Goal: Transaction & Acquisition: Purchase product/service

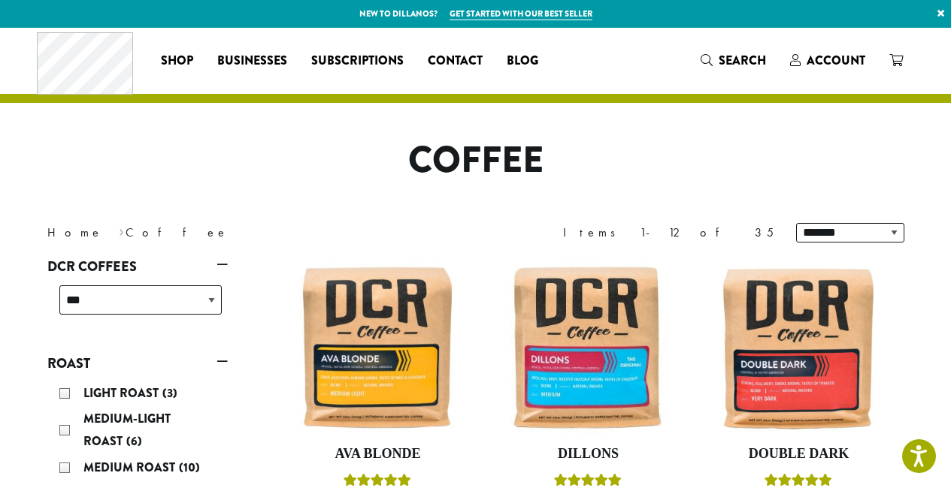
scroll to position [295, 0]
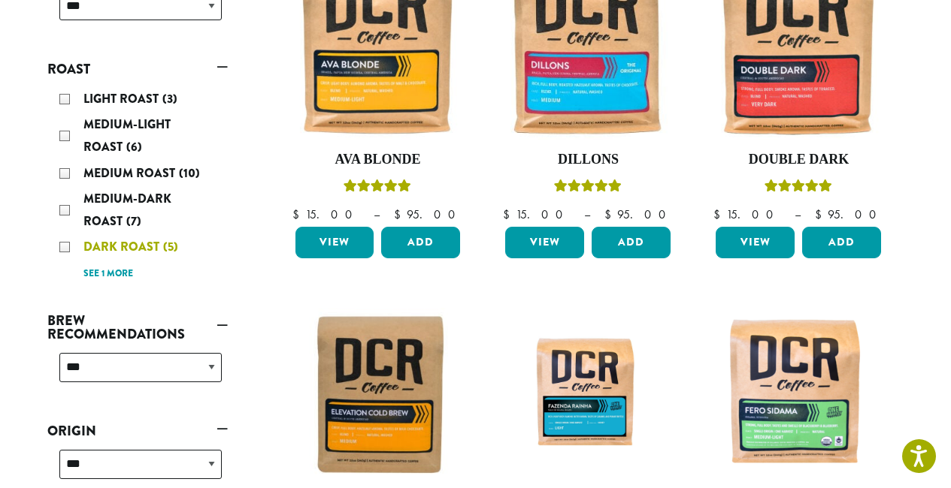
click at [65, 244] on div "Dark Roast (5)" at bounding box center [140, 247] width 162 height 23
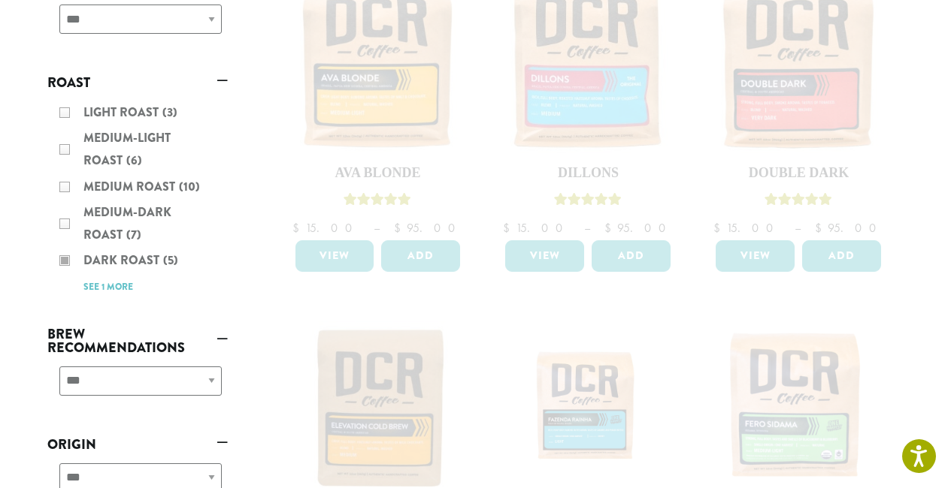
scroll to position [389, 0]
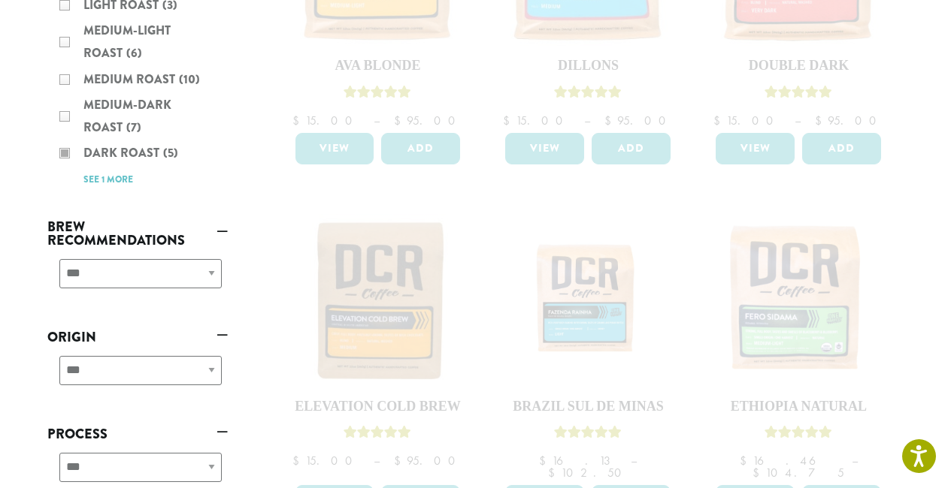
click at [190, 276] on div "**********" at bounding box center [137, 279] width 180 height 53
click at [204, 271] on div "**********" at bounding box center [137, 279] width 180 height 53
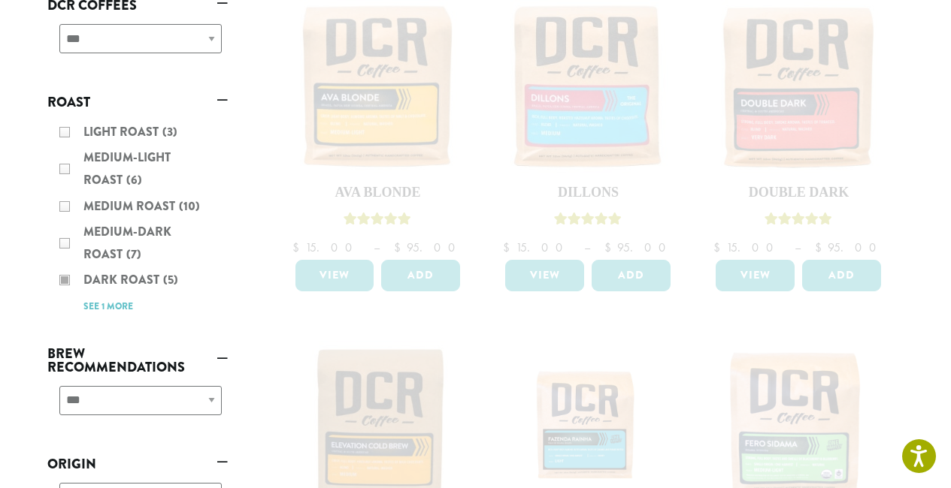
click at [107, 307] on div "Light Roast (3) Medium-Light Roast (6) Medium Roast (10) Medium-Dark Roast (7) …" at bounding box center [137, 219] width 180 height 208
click at [107, 281] on div "Light Roast (3) Medium-Light Roast (6) Medium Roast (10) Medium-Dark Roast (7) …" at bounding box center [137, 219] width 180 height 208
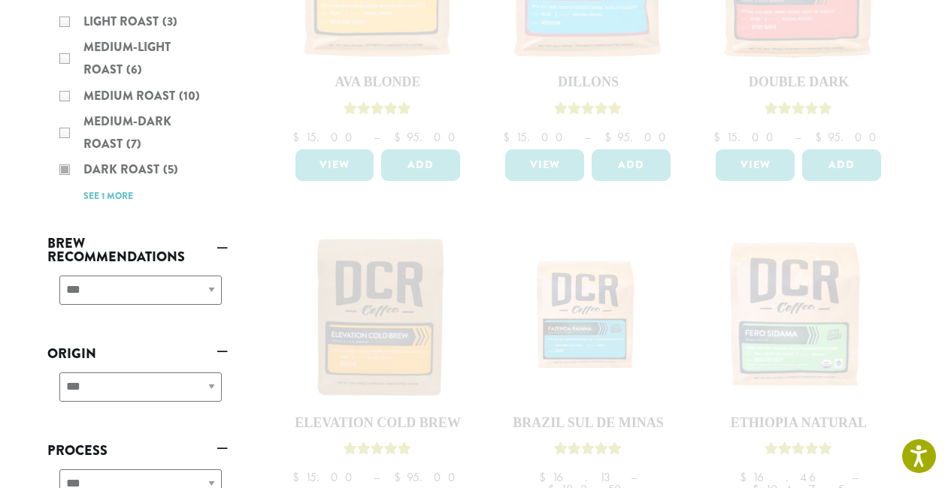
scroll to position [0, 0]
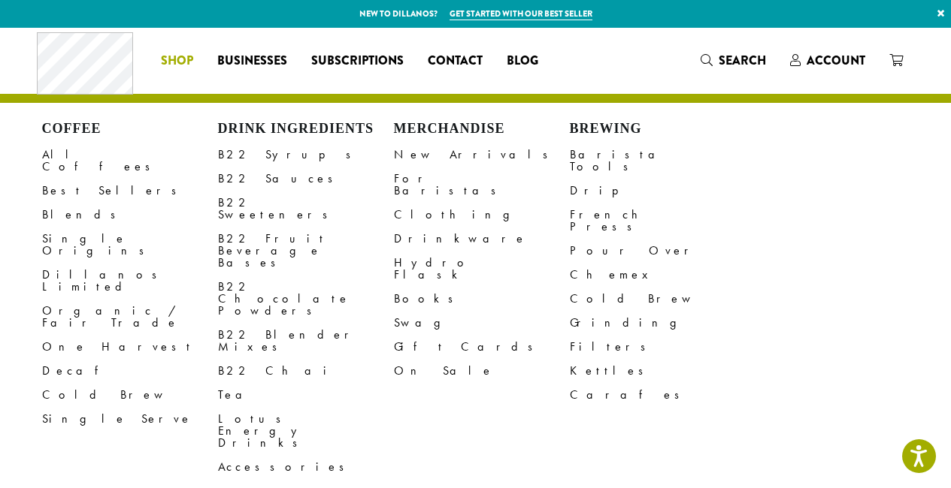
click at [171, 55] on span "Shop" at bounding box center [177, 61] width 32 height 19
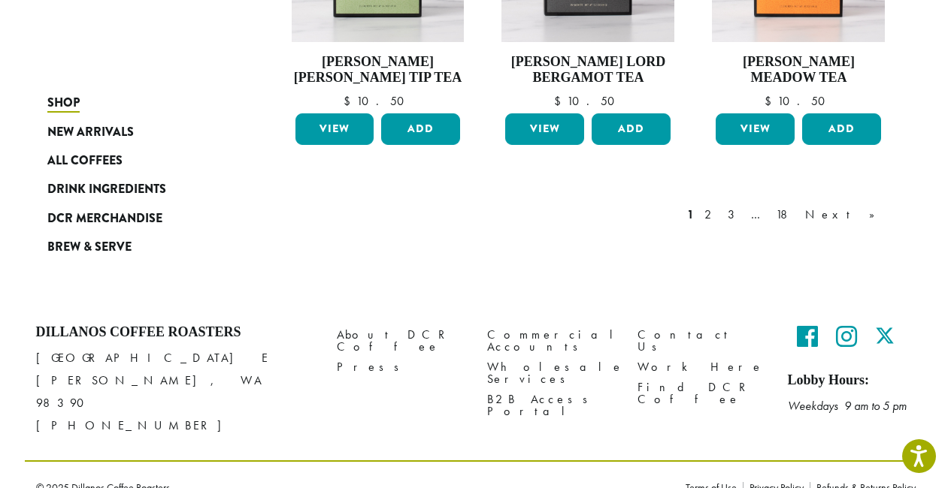
scroll to position [1249, 0]
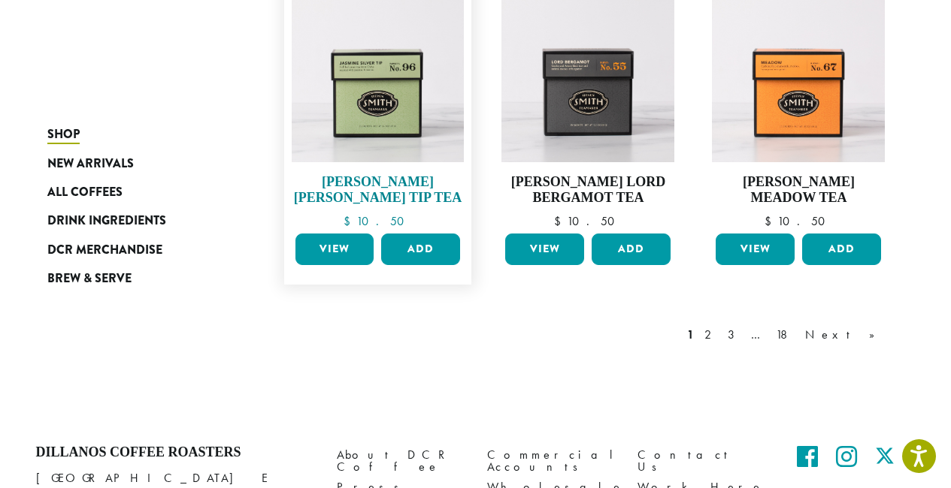
click at [386, 113] on img at bounding box center [377, 75] width 173 height 173
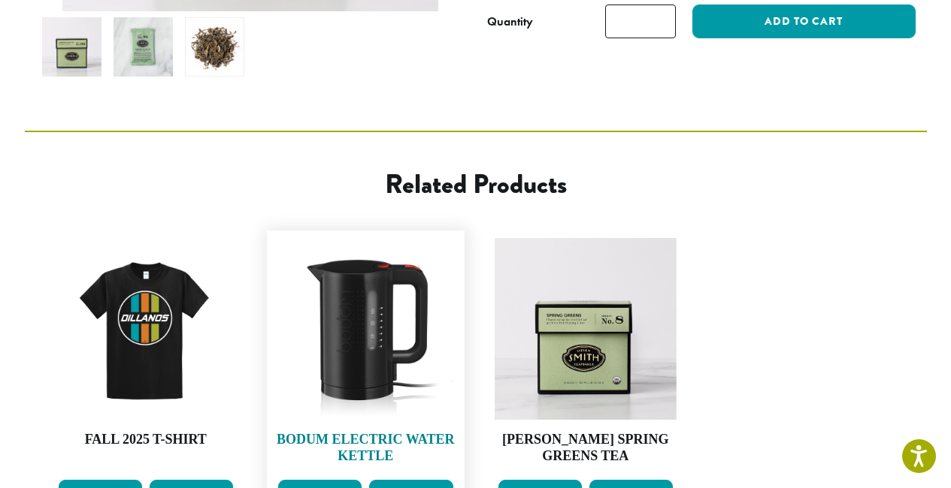
scroll to position [652, 0]
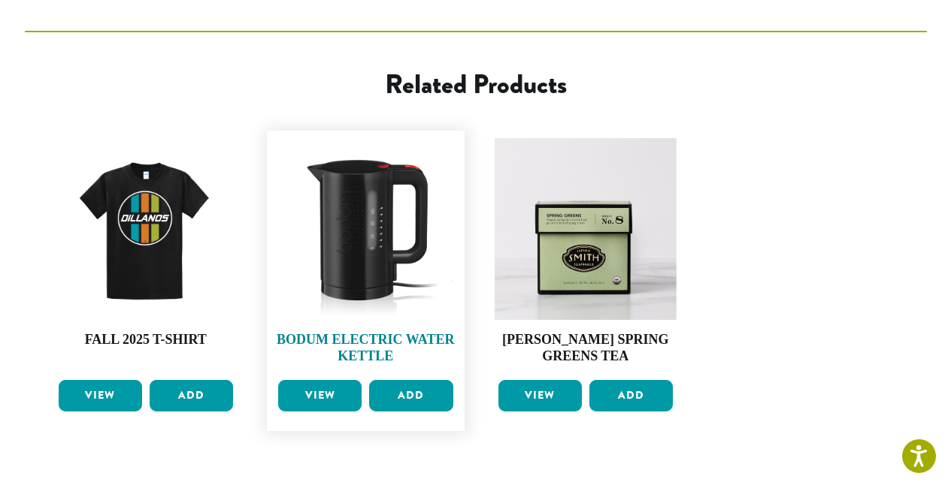
click at [377, 237] on img at bounding box center [365, 229] width 183 height 183
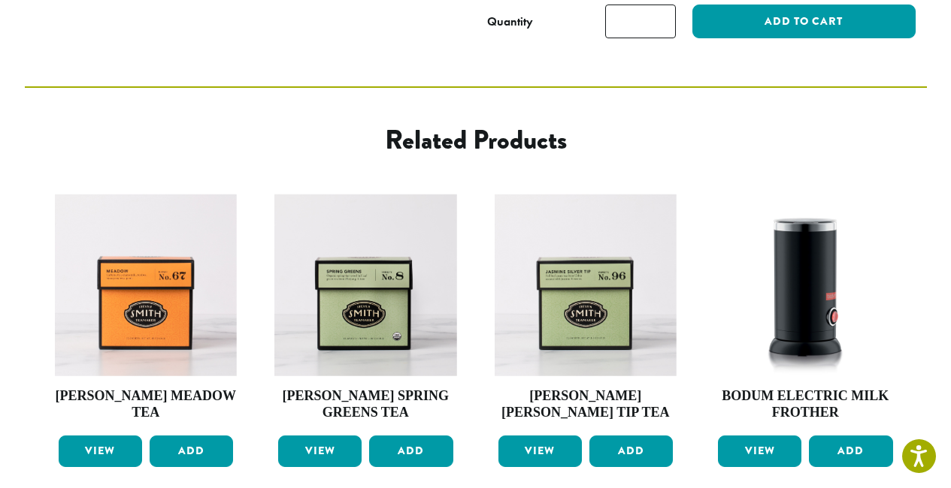
scroll to position [891, 0]
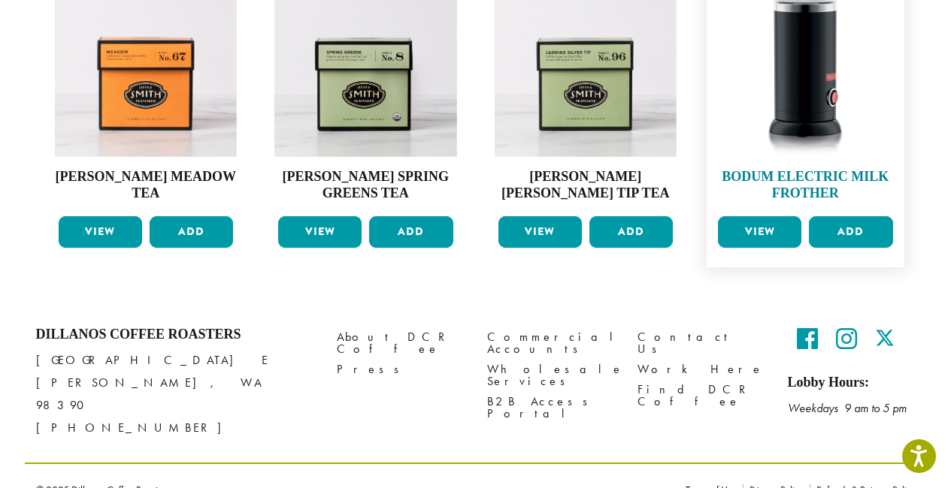
click at [804, 77] on img at bounding box center [805, 65] width 183 height 183
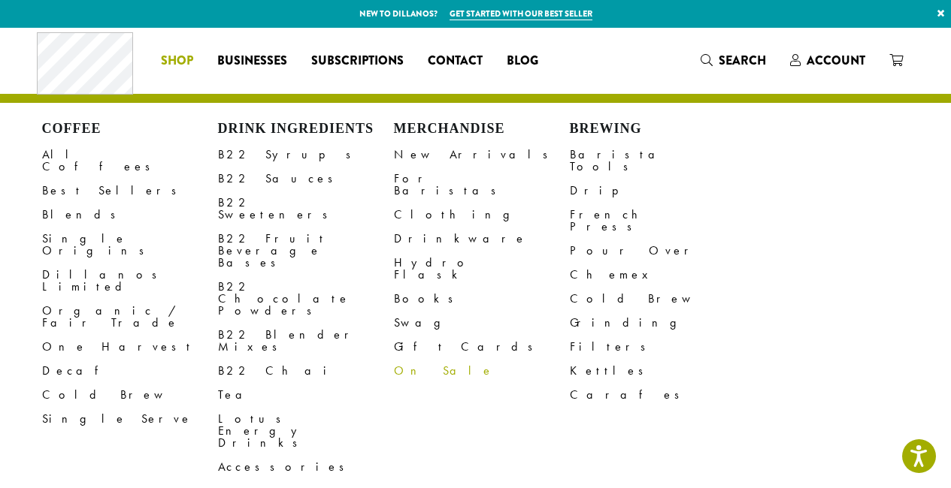
click at [410, 359] on link "On Sale" at bounding box center [482, 371] width 176 height 24
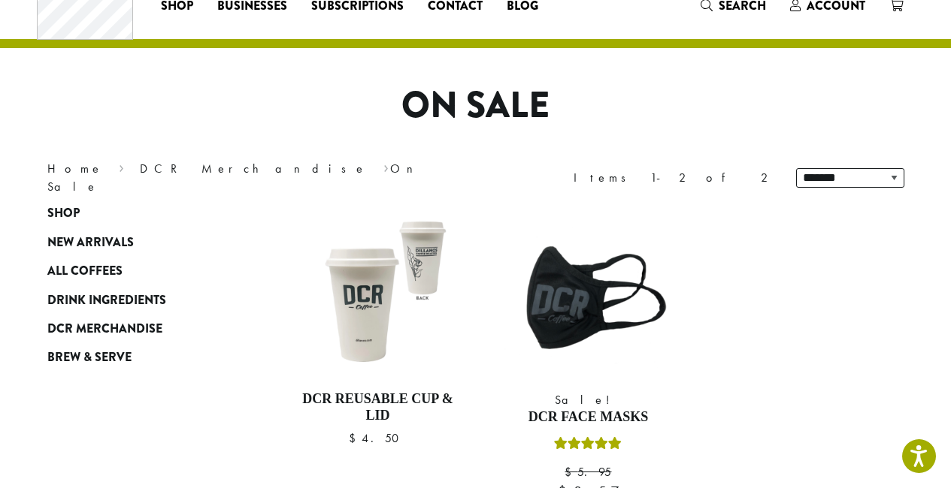
scroll to position [180, 0]
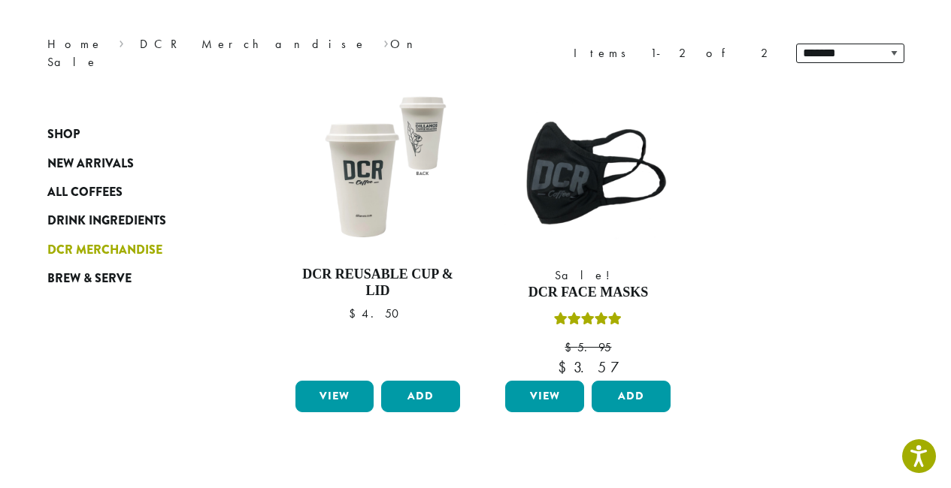
click at [107, 251] on span "DCR Merchandise" at bounding box center [104, 250] width 115 height 19
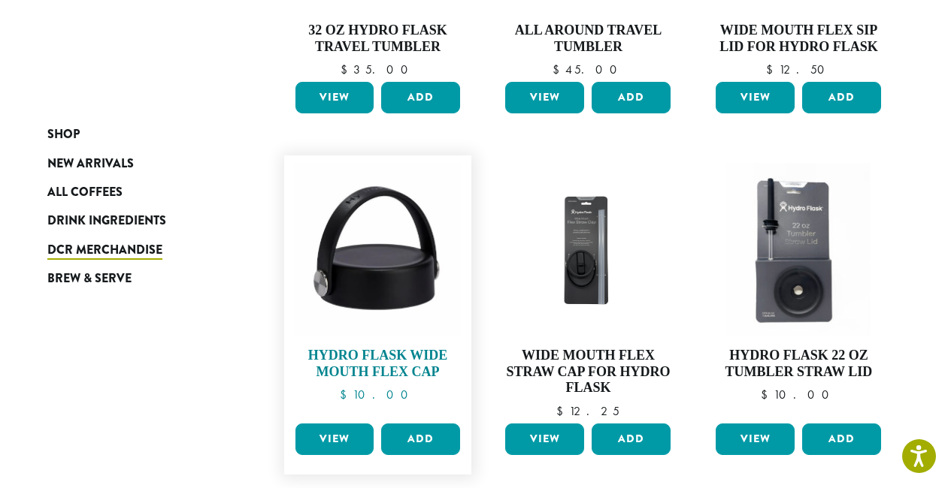
scroll to position [1184, 0]
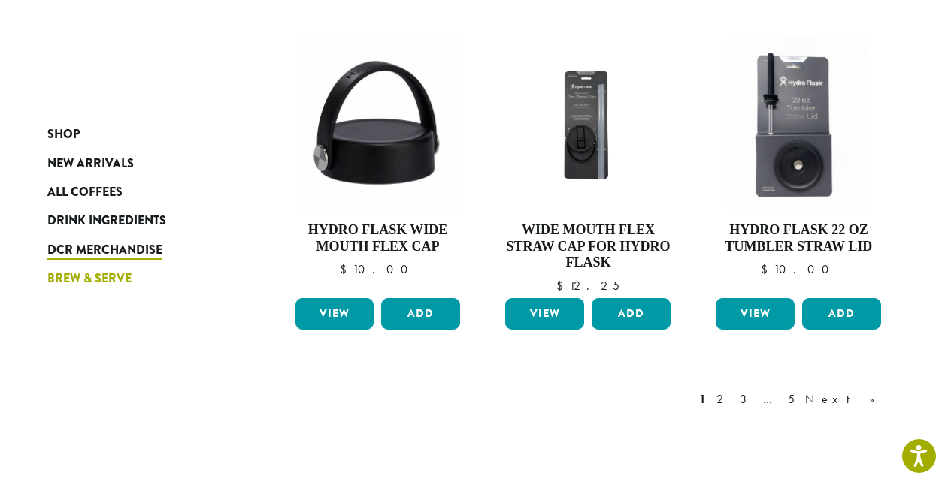
click at [89, 278] on span "Brew & Serve" at bounding box center [89, 279] width 84 height 19
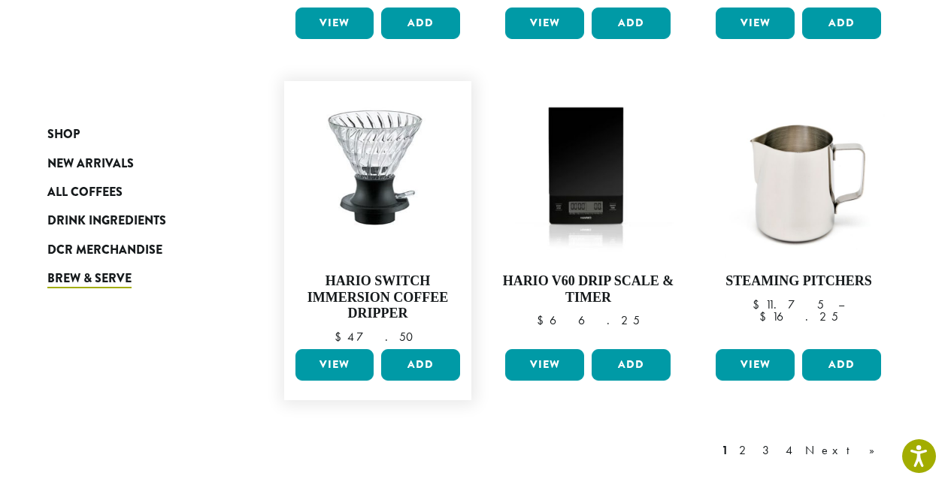
scroll to position [1313, 0]
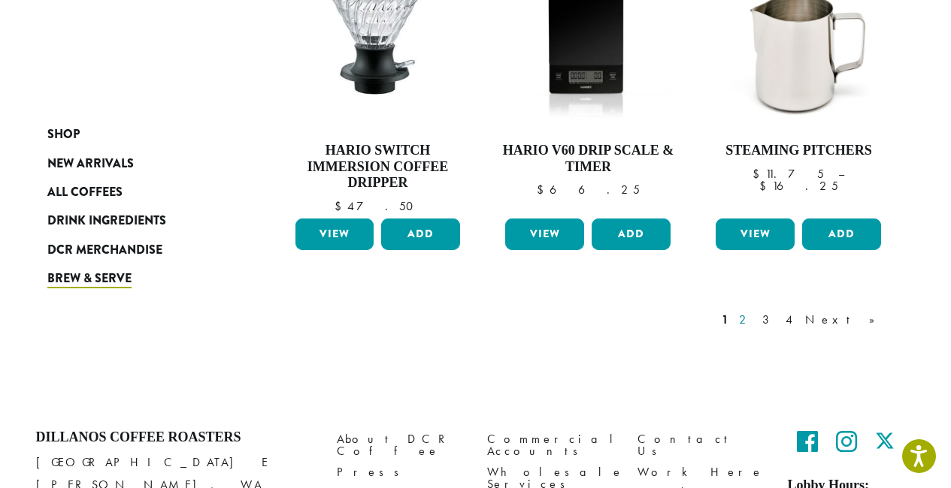
click at [755, 311] on link "2" at bounding box center [745, 320] width 19 height 18
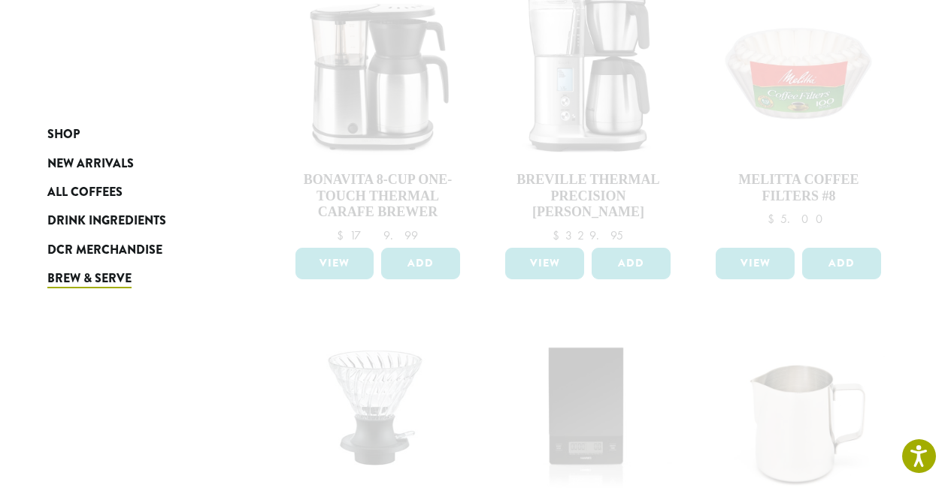
scroll to position [1232, 0]
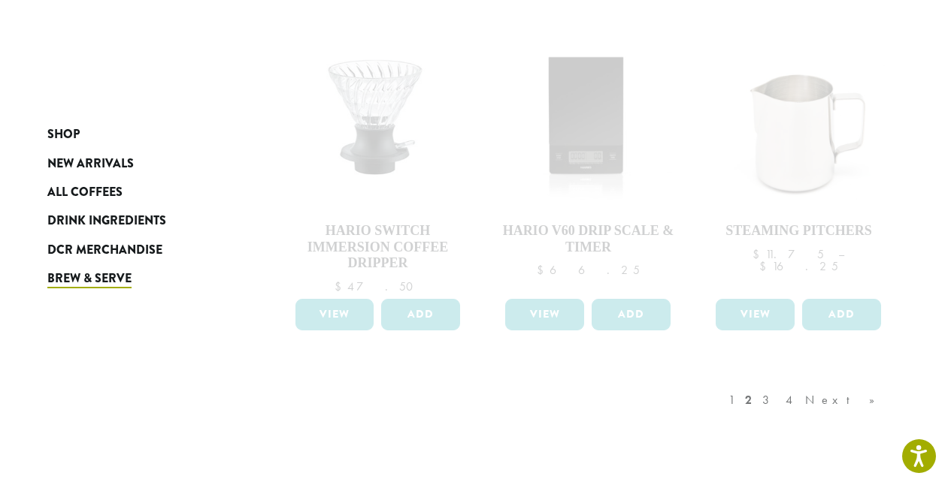
click at [866, 380] on div "1 2 3 4 Next »" at bounding box center [809, 415] width 168 height 71
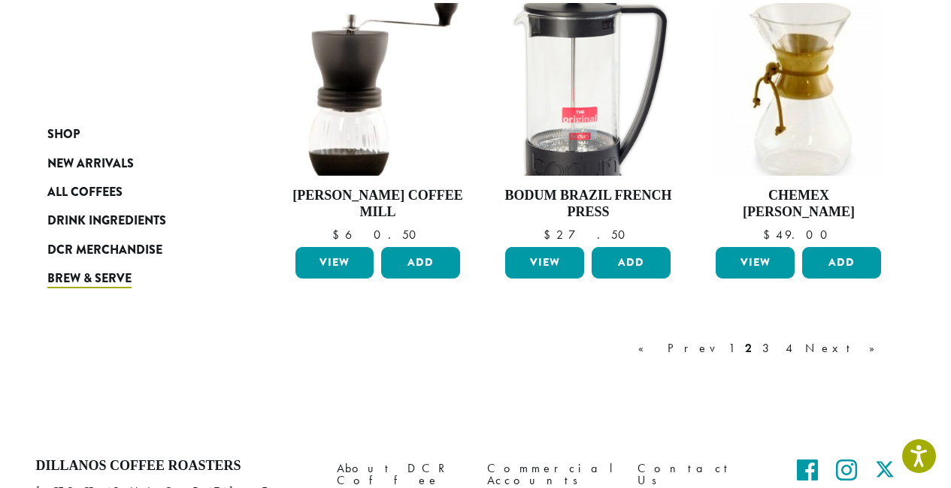
scroll to position [1254, 0]
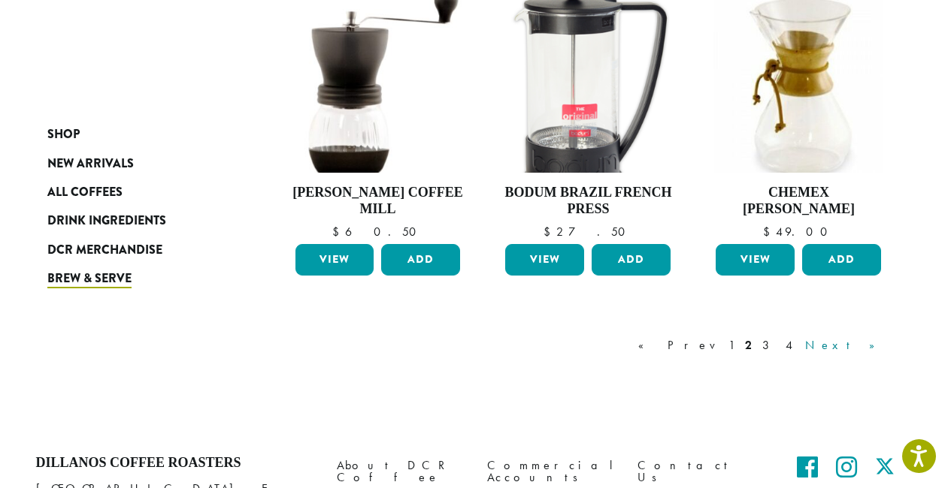
click at [863, 340] on link "Next »" at bounding box center [845, 346] width 86 height 18
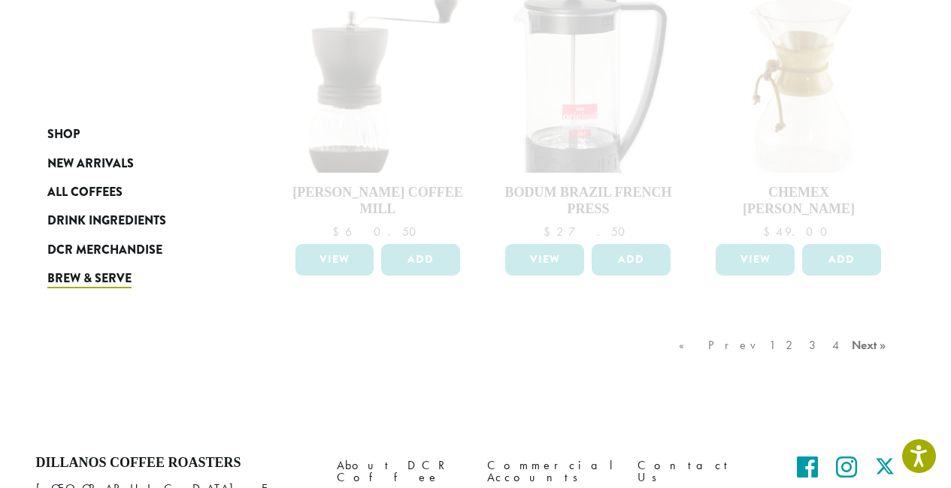
scroll to position [1379, 0]
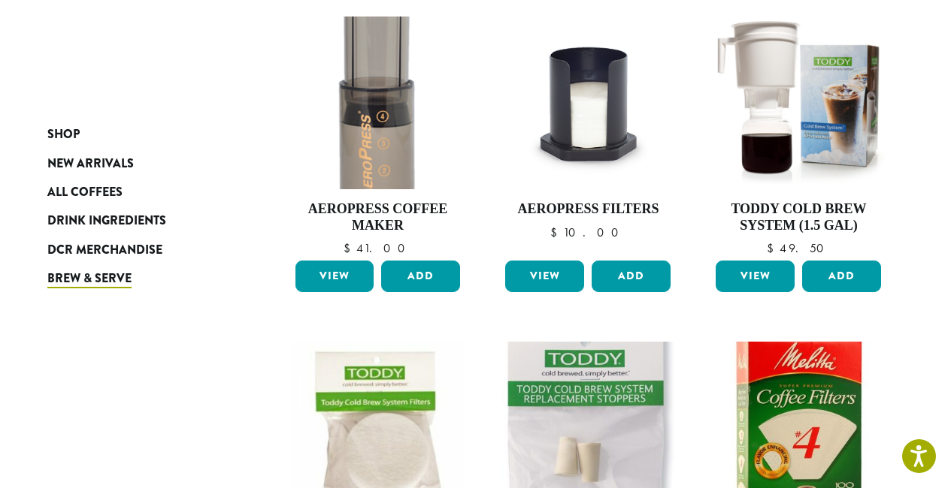
scroll to position [1190, 0]
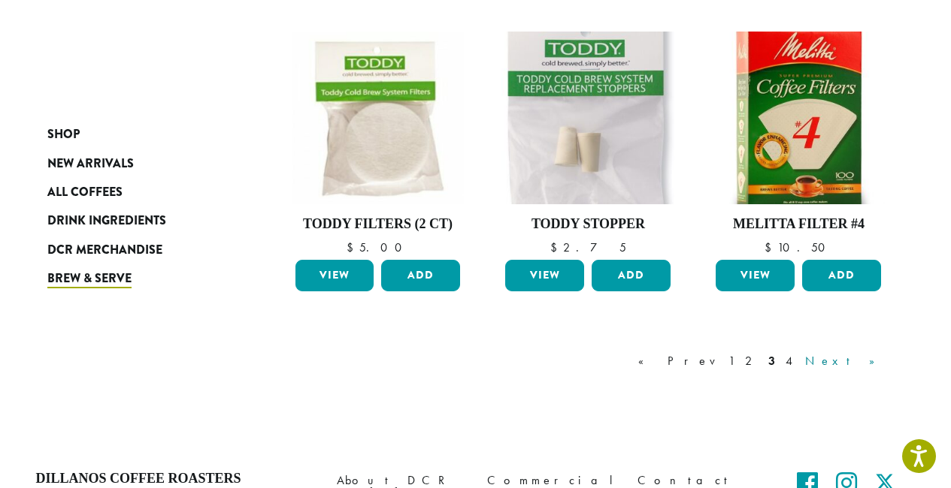
click at [868, 358] on link "Next »" at bounding box center [845, 361] width 86 height 18
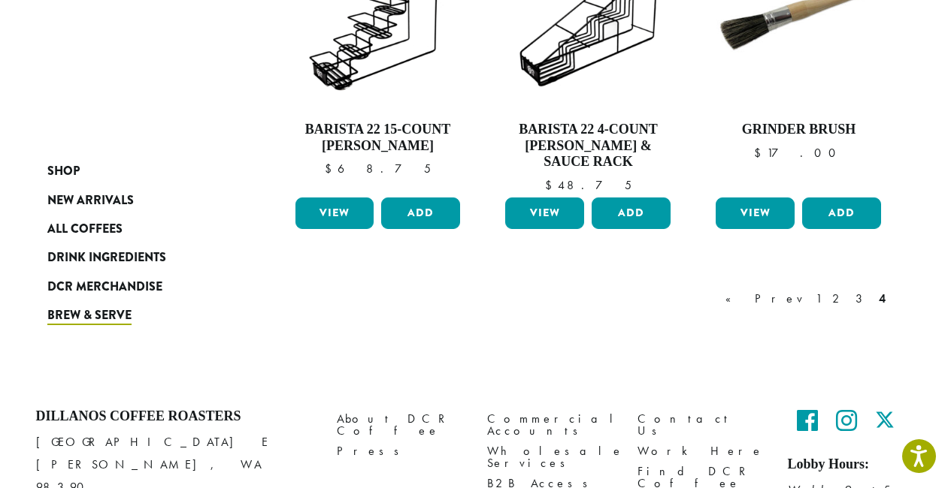
scroll to position [1385, 0]
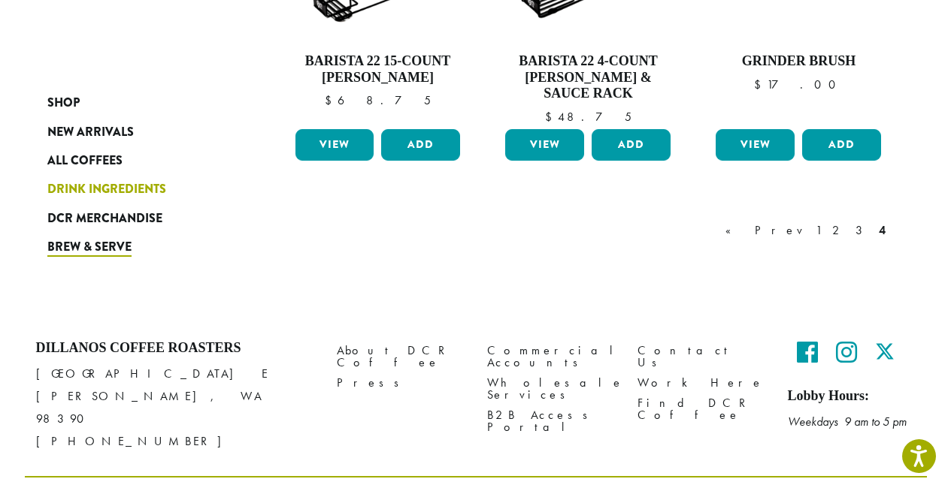
click at [77, 189] on span "Drink Ingredients" at bounding box center [106, 189] width 119 height 19
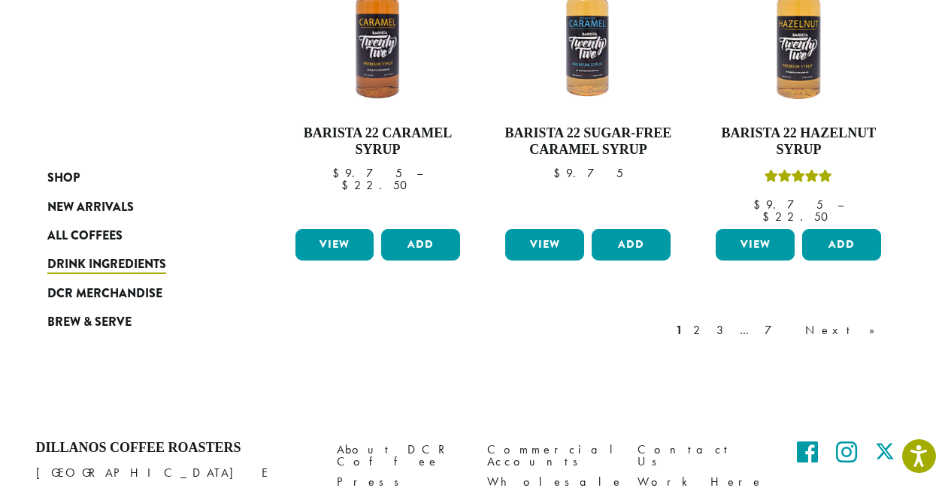
scroll to position [1432, 0]
